Goal: Find specific page/section

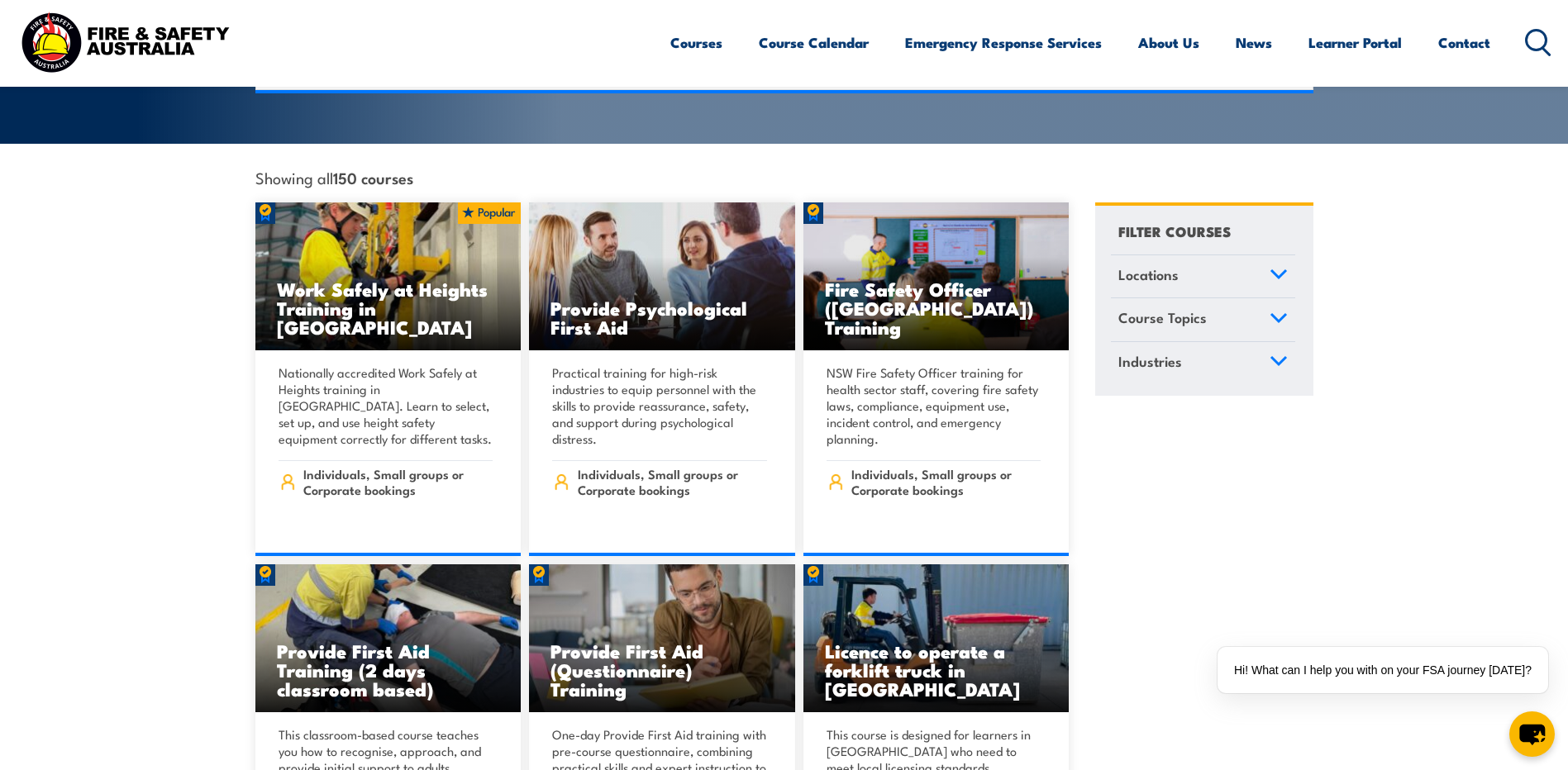
scroll to position [413, 0]
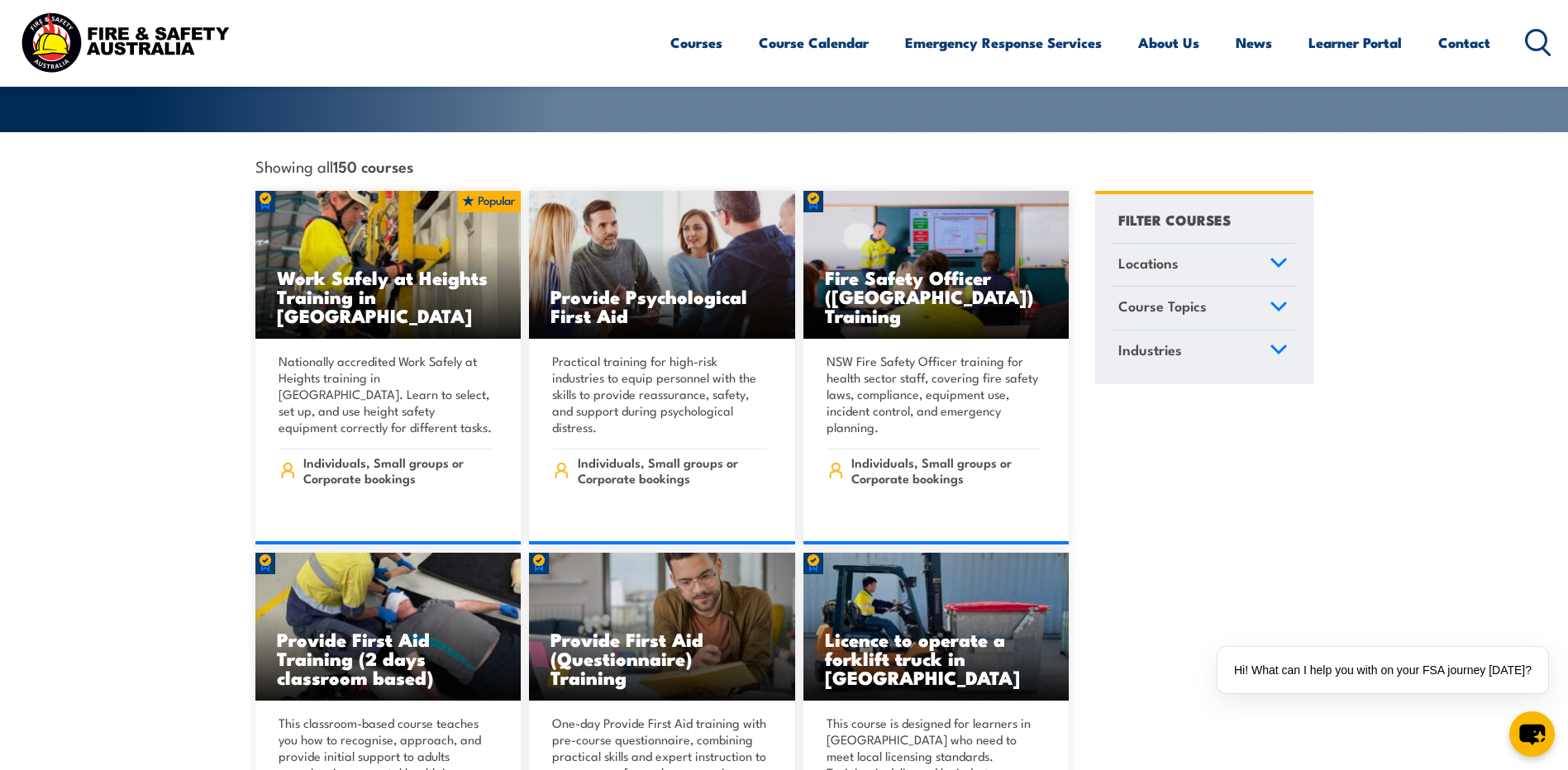
click at [1276, 257] on icon at bounding box center [1278, 262] width 18 height 11
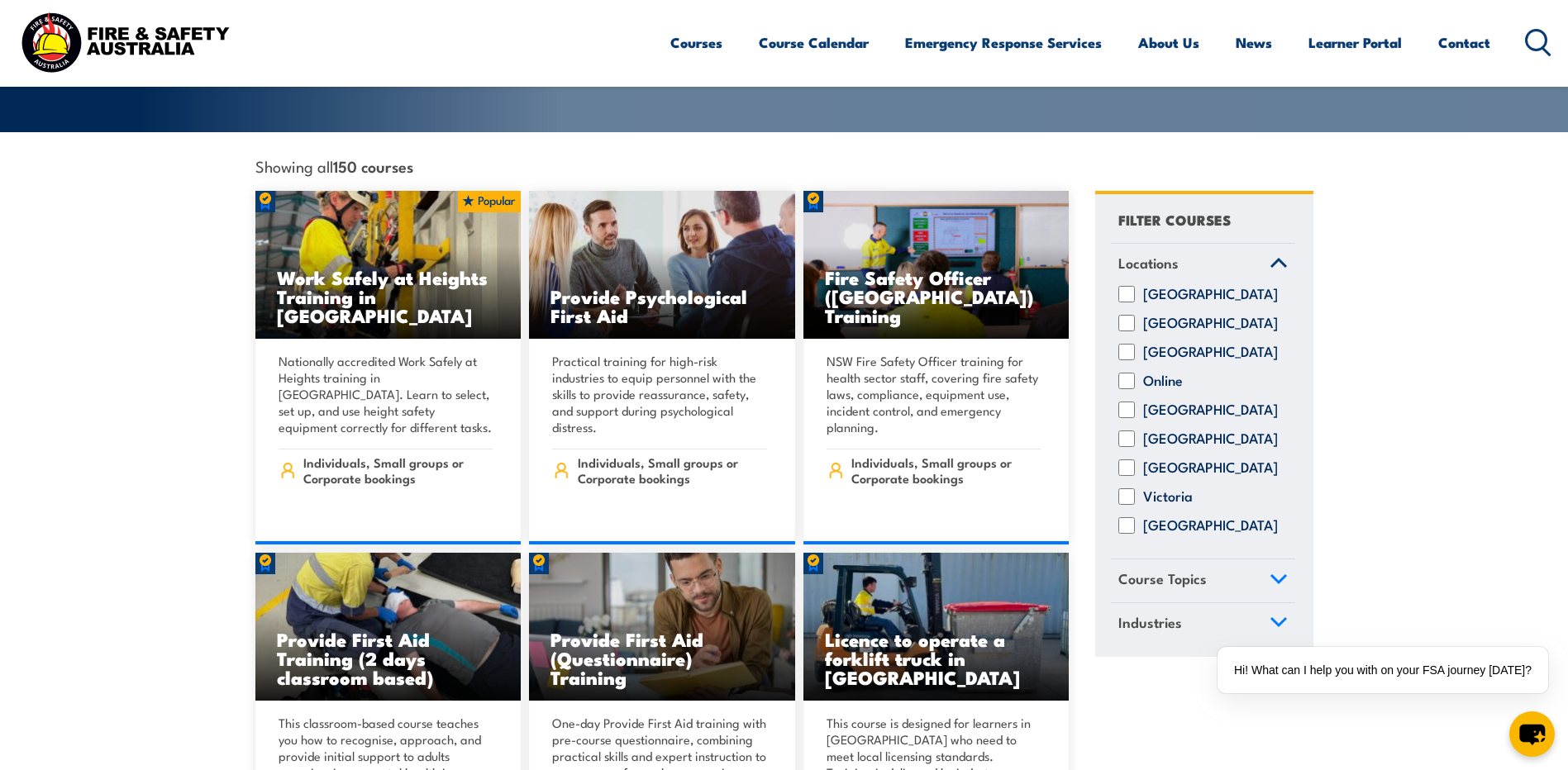
click at [1127, 517] on input "[GEOGRAPHIC_DATA]" at bounding box center [1126, 525] width 16 height 16
checkbox input "true"
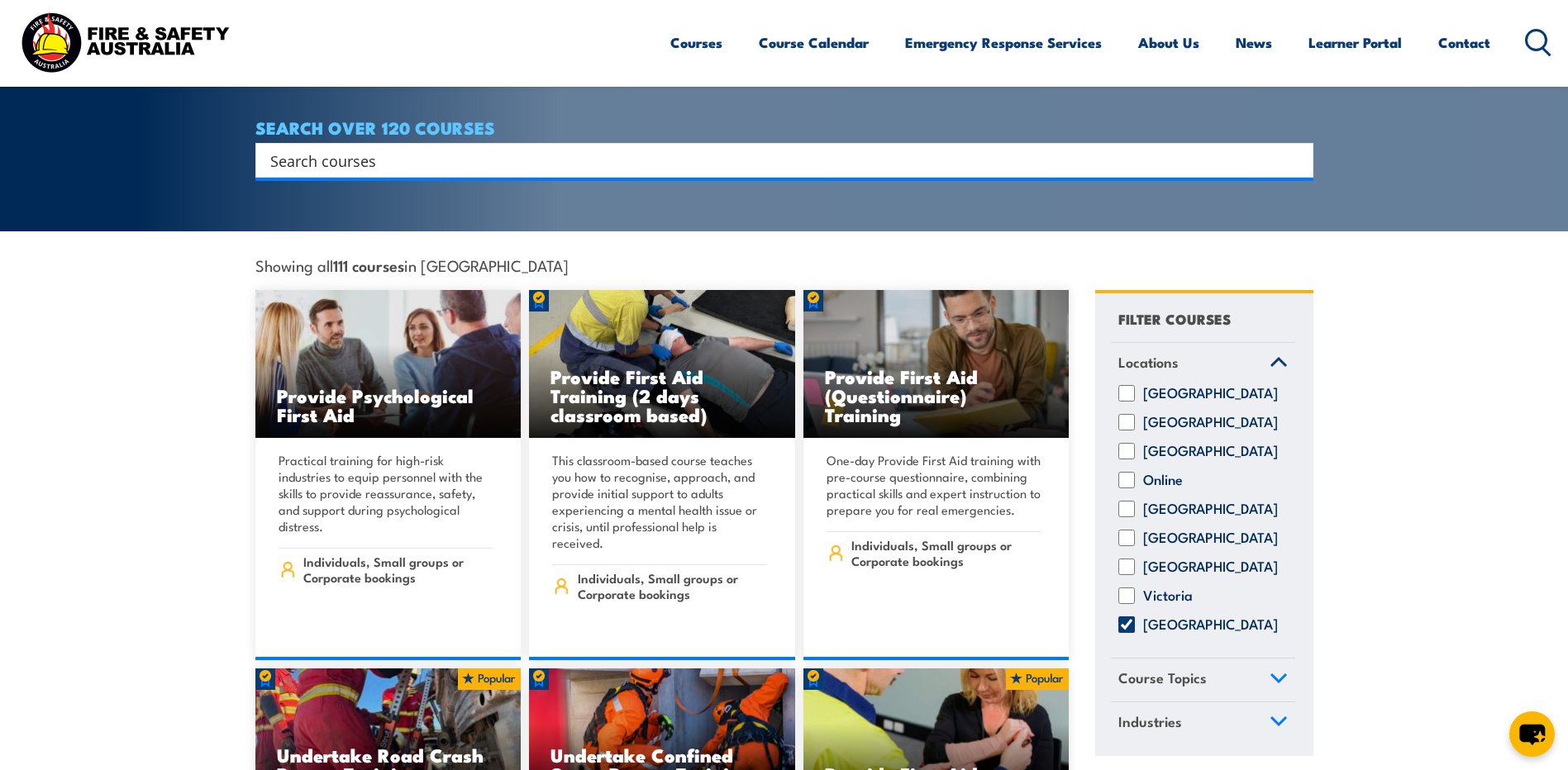
scroll to position [579, 0]
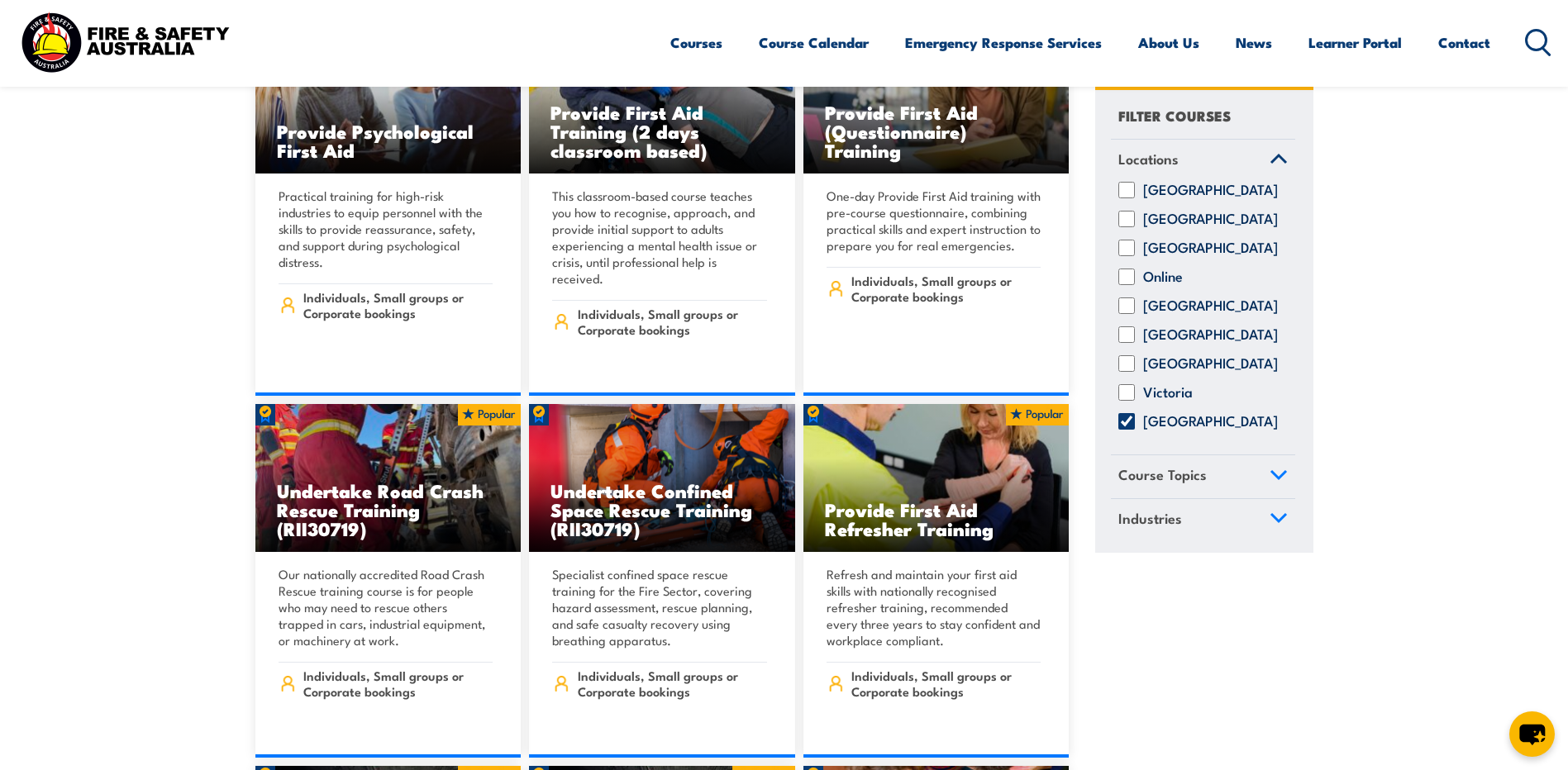
click at [1270, 481] on icon at bounding box center [1278, 474] width 18 height 11
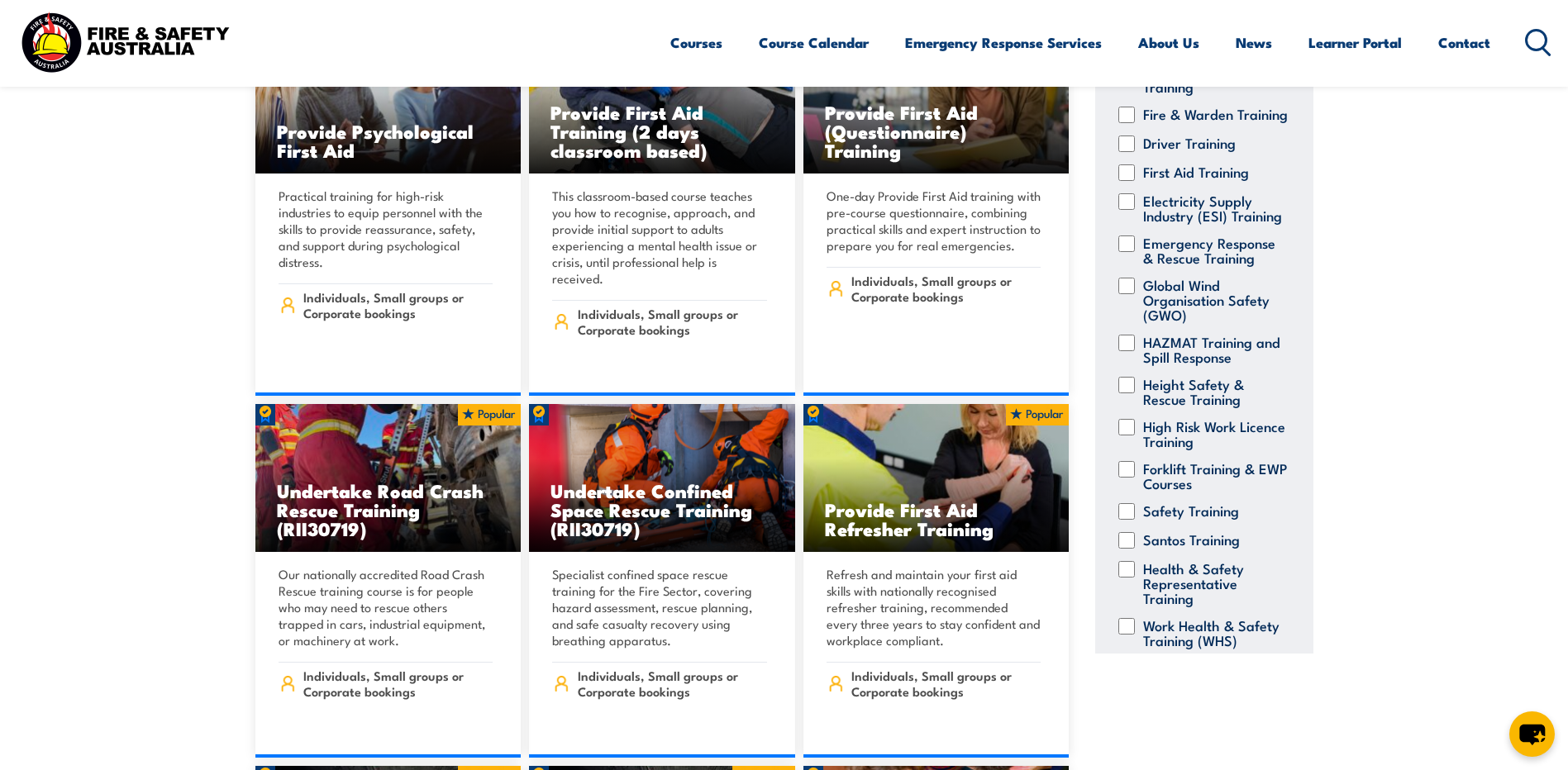
scroll to position [166, 0]
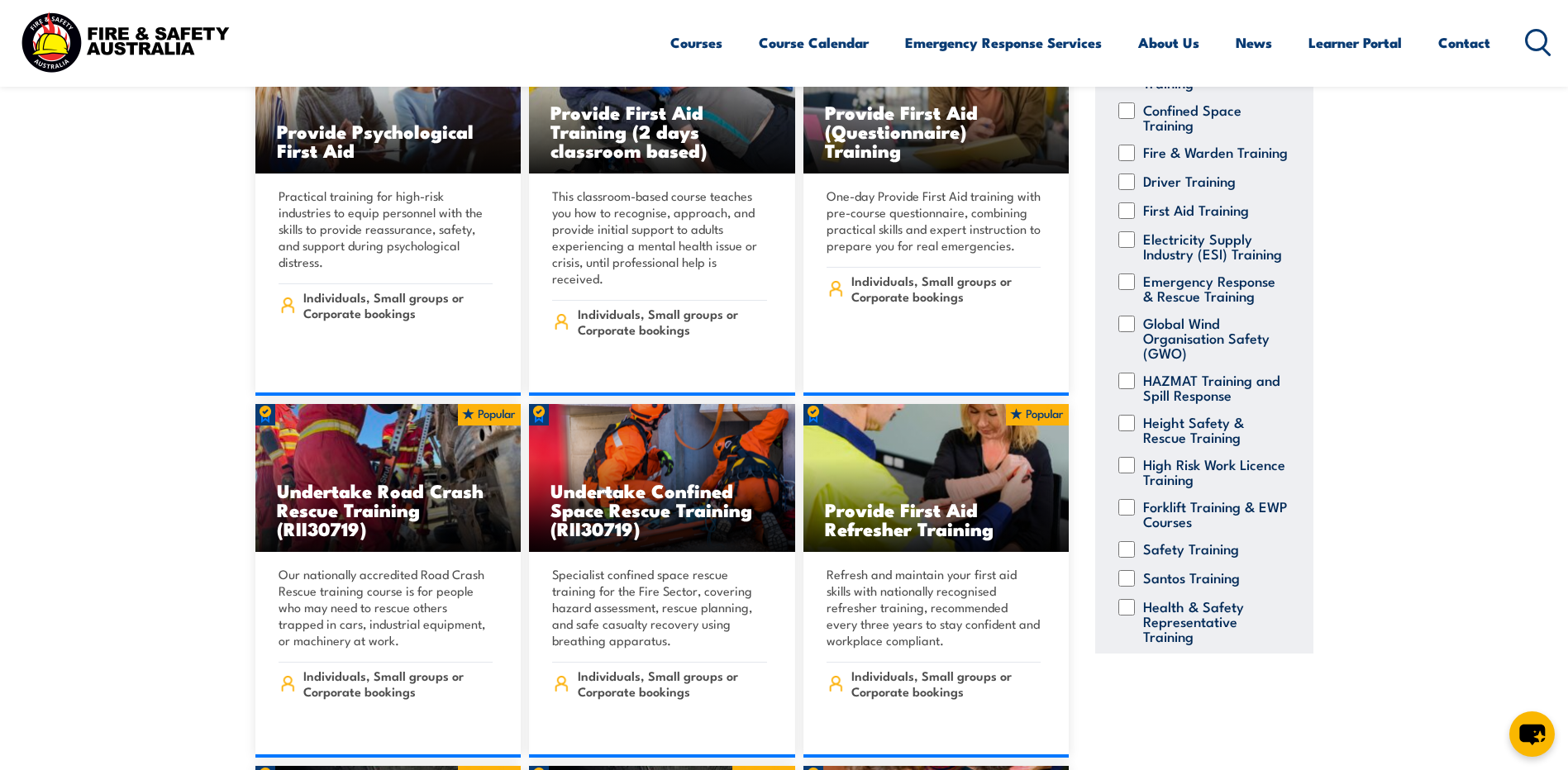
click at [1130, 219] on input "First Aid Training" at bounding box center [1126, 210] width 16 height 16
checkbox input "true"
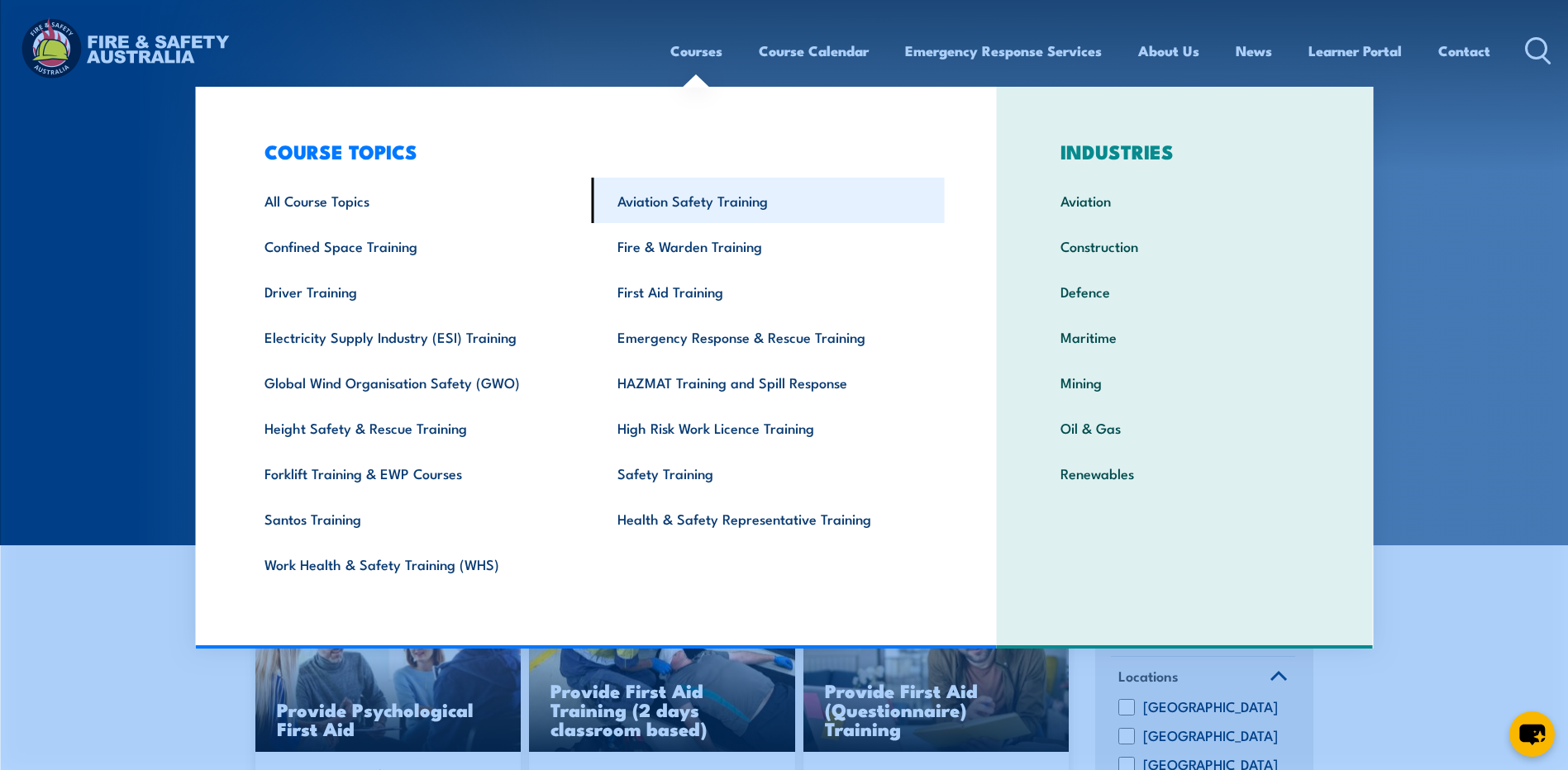
drag, startPoint x: 914, startPoint y: 136, endPoint x: 743, endPoint y: 212, distance: 187.1
click at [873, 162] on div "COURSE TOPICS All Course Topics Aviation Safety Training Confined Space Trainin…" at bounding box center [596, 368] width 802 height 562
